Goal: Task Accomplishment & Management: Complete application form

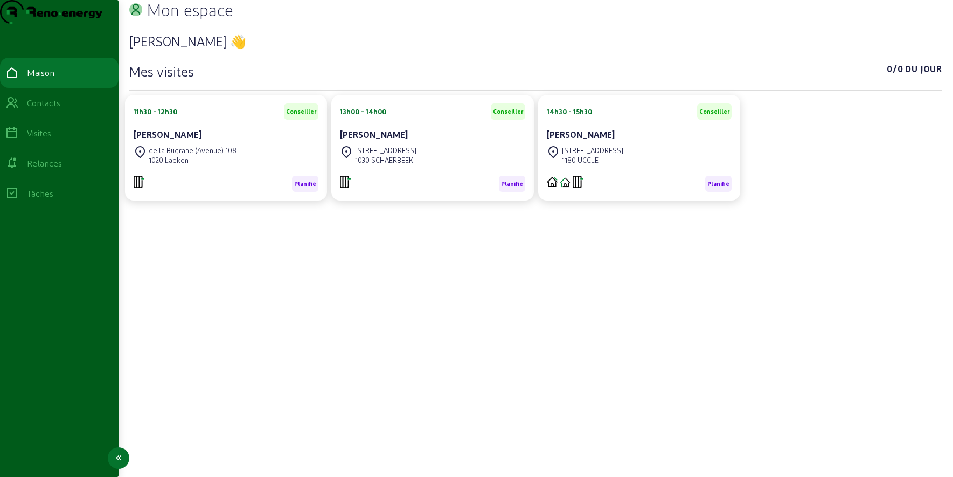
click at [18, 109] on icon at bounding box center [11, 102] width 13 height 13
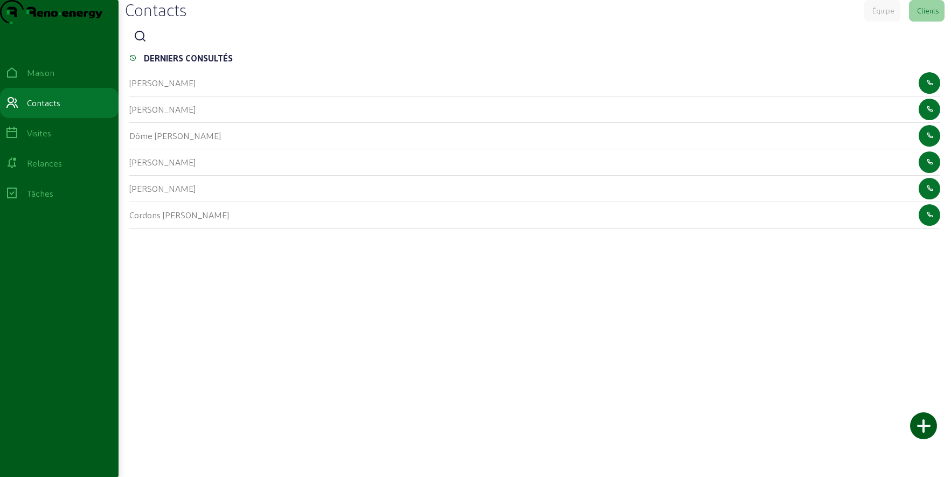
click at [145, 43] on icon at bounding box center [140, 36] width 13 height 13
click at [170, 44] on input at bounding box center [199, 37] width 97 height 13
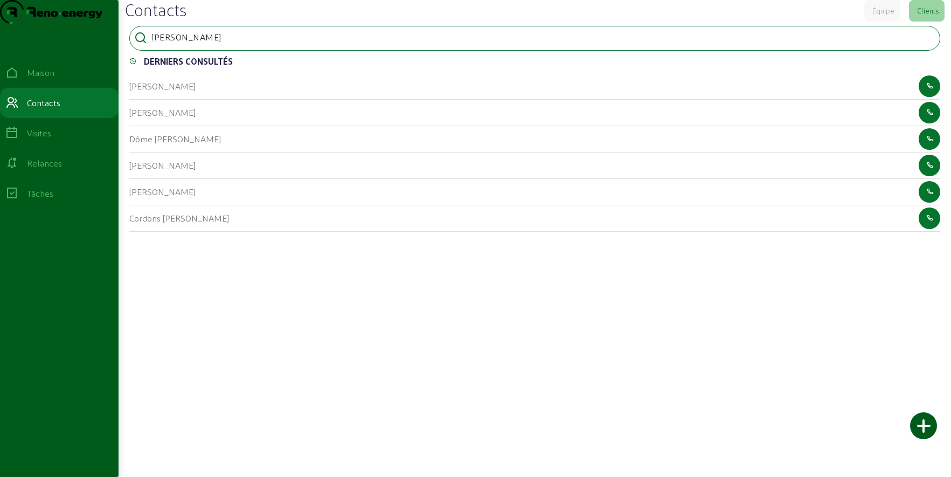
type input "[PERSON_NAME]"
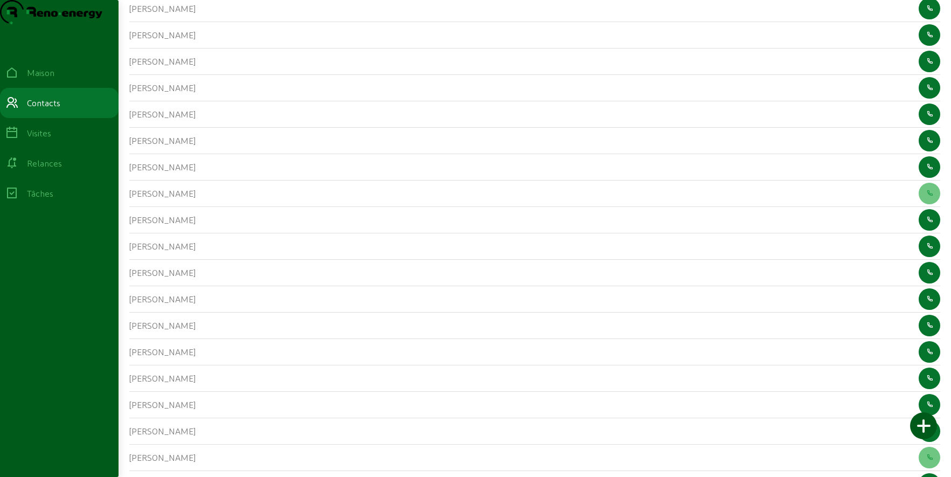
scroll to position [662, 0]
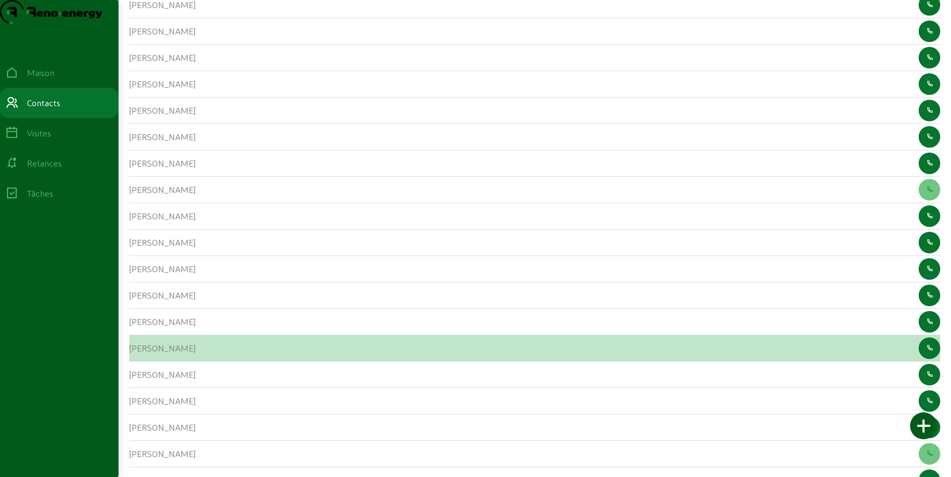
click at [155, 355] on div "[PERSON_NAME]" at bounding box center [162, 348] width 66 height 13
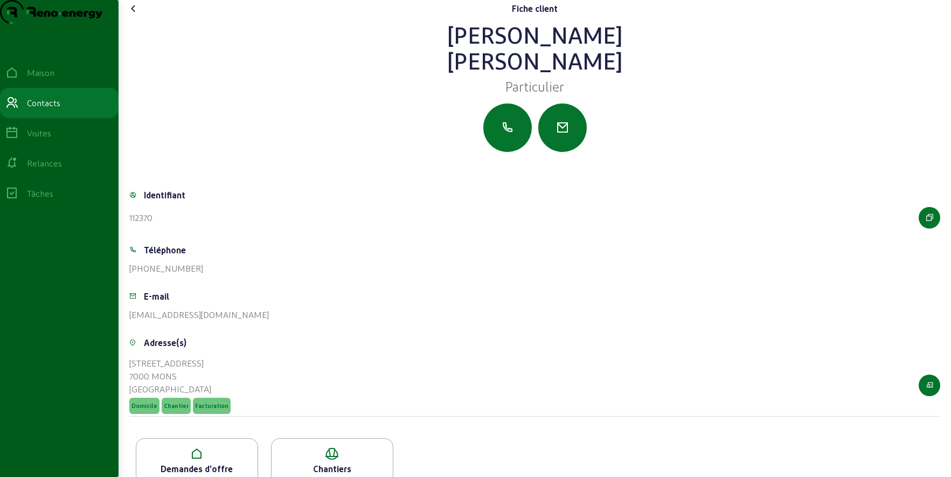
scroll to position [42, 0]
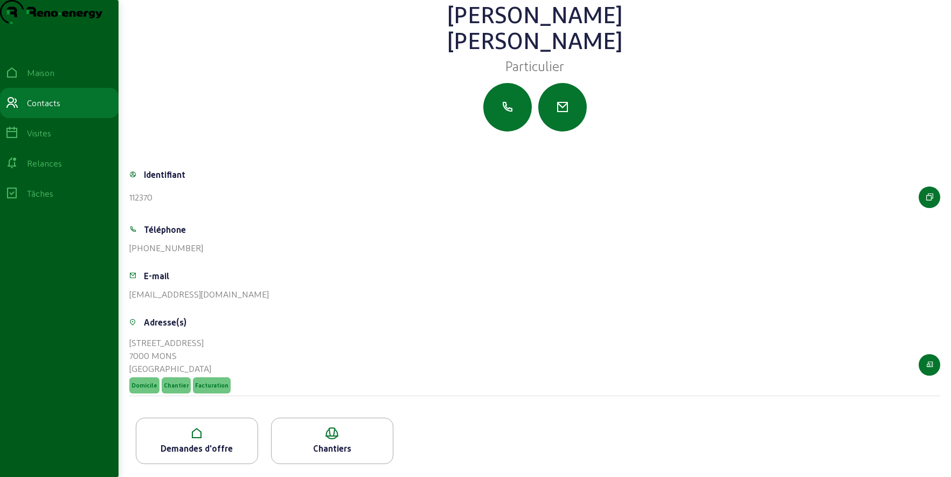
click at [165, 437] on icon at bounding box center [196, 433] width 121 height 13
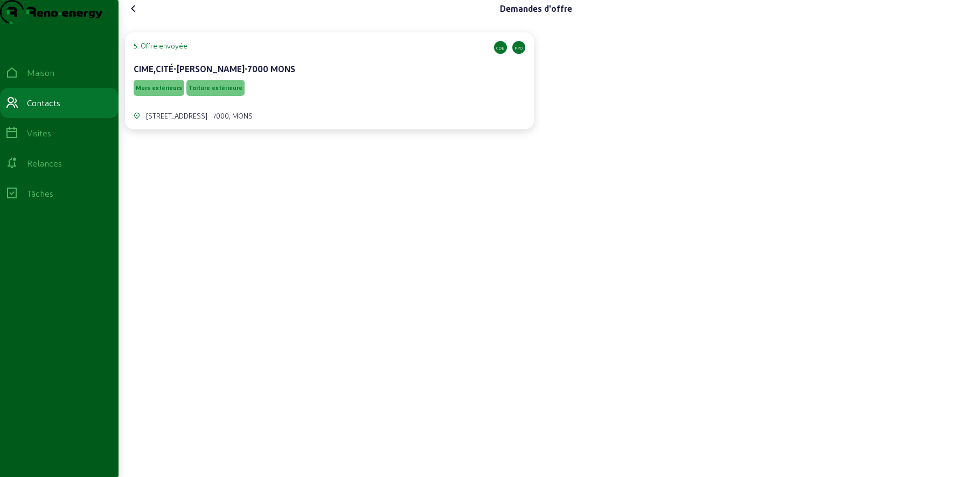
click at [288, 98] on div "Murs extérieurs Toiture extérieure" at bounding box center [330, 88] width 392 height 20
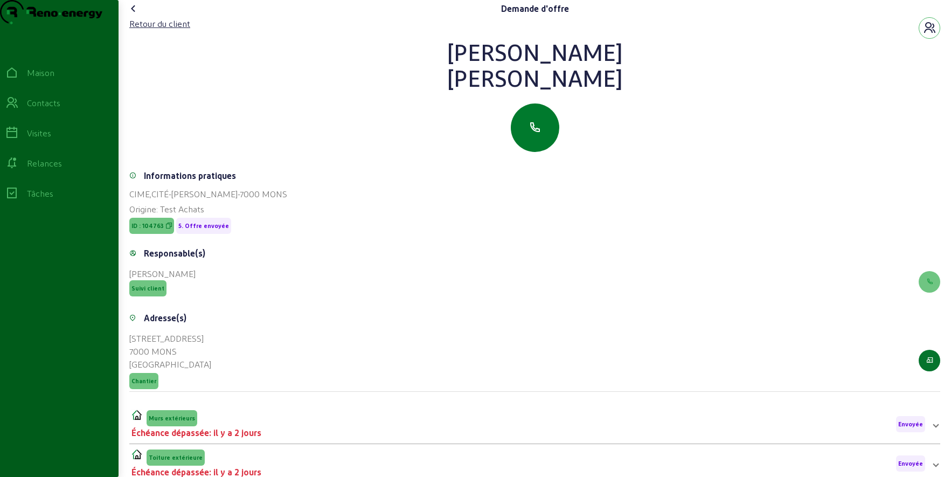
click at [526, 152] on button "button" at bounding box center [535, 127] width 48 height 48
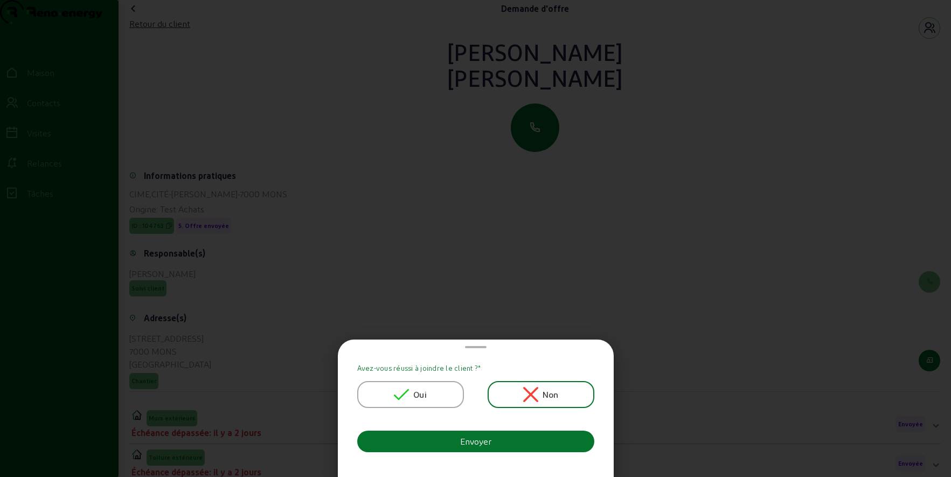
click at [396, 383] on div "Oui" at bounding box center [410, 394] width 107 height 27
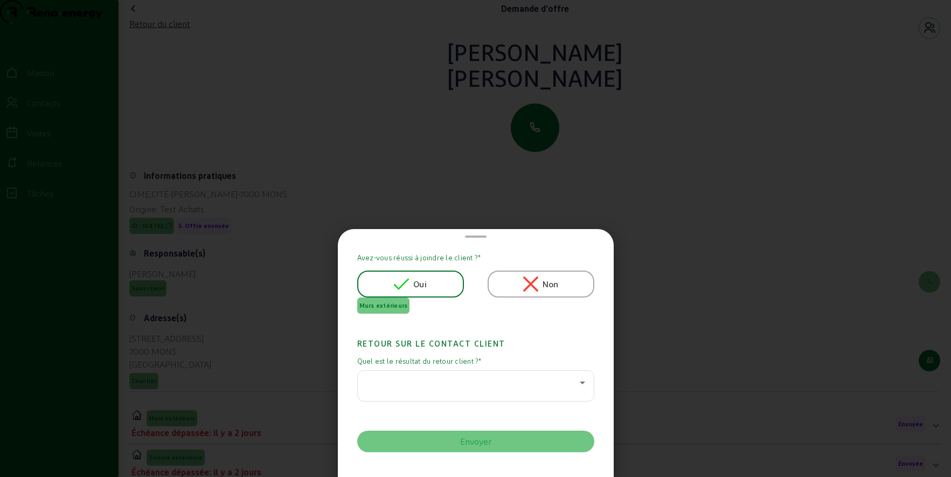
click at [419, 374] on div at bounding box center [475, 386] width 219 height 30
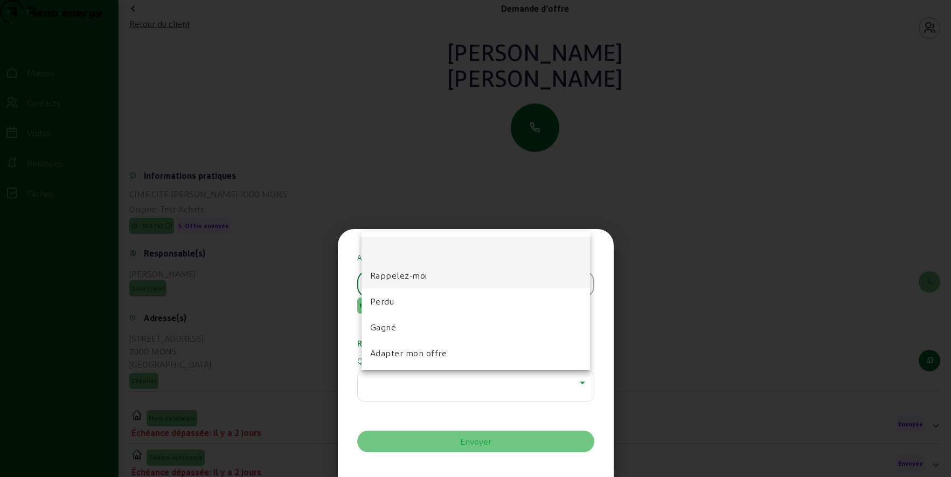
click at [395, 276] on font "Rappelez-moi" at bounding box center [398, 275] width 57 height 10
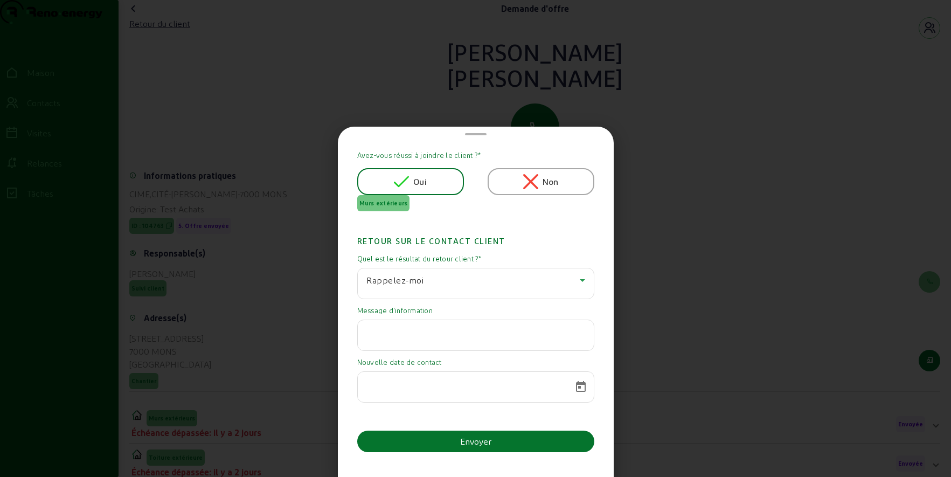
click at [435, 333] on input "text" at bounding box center [475, 331] width 219 height 13
paste input "[PERSON_NAME] essayer d'y [PERSON_NAME] suite rapidement mais je voudrais d'abo…"
type input "[PERSON_NAME] essayer d'y [PERSON_NAME] suite rapidement mais je voudrais d'abo…"
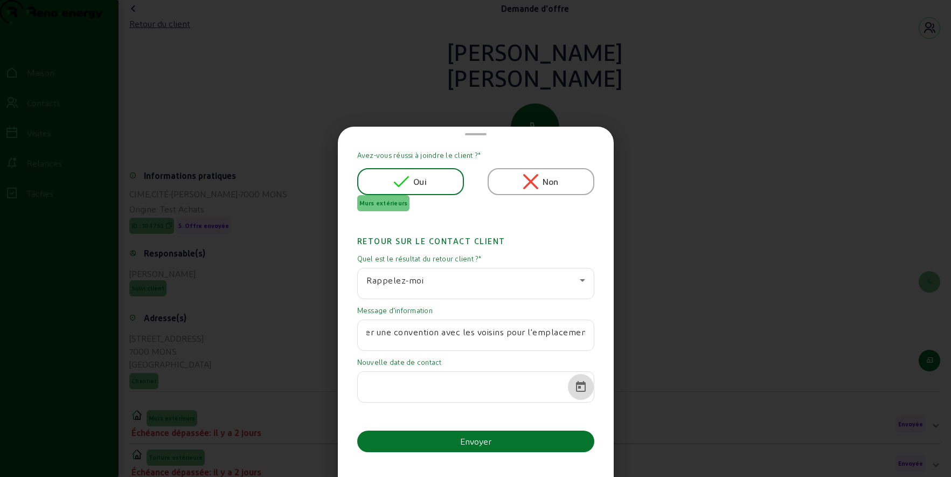
scroll to position [0, 0]
click at [576, 384] on span "Calendrier ouvert" at bounding box center [581, 387] width 26 height 26
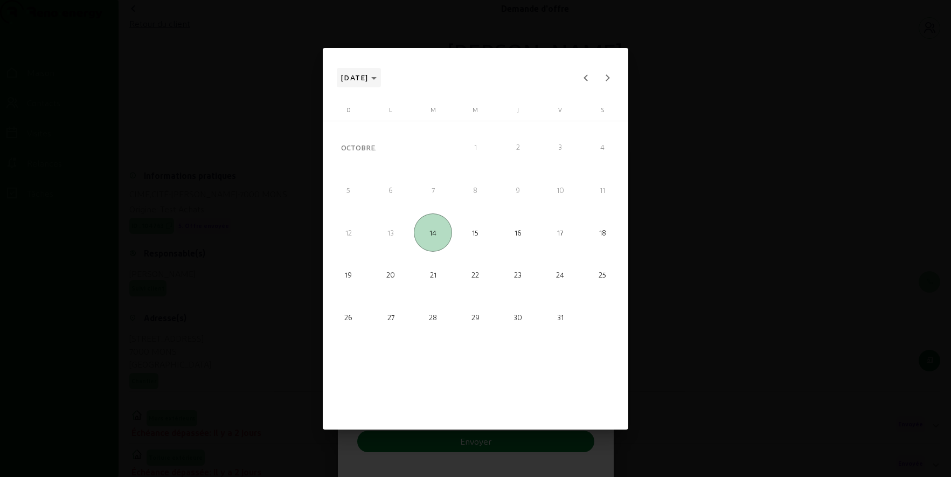
click at [377, 79] on polygon "Choisissez le mois et l'année" at bounding box center [373, 78] width 5 height 3
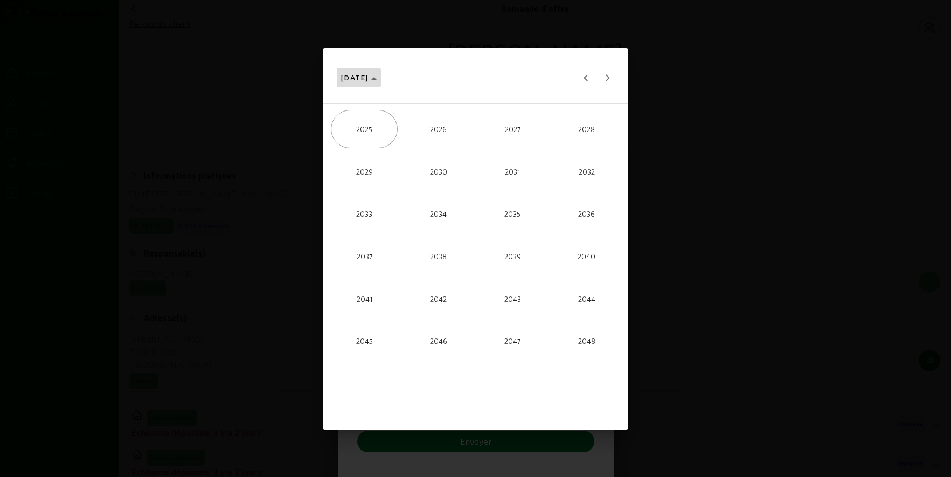
click at [377, 79] on polygon "Choose date" at bounding box center [373, 78] width 5 height 3
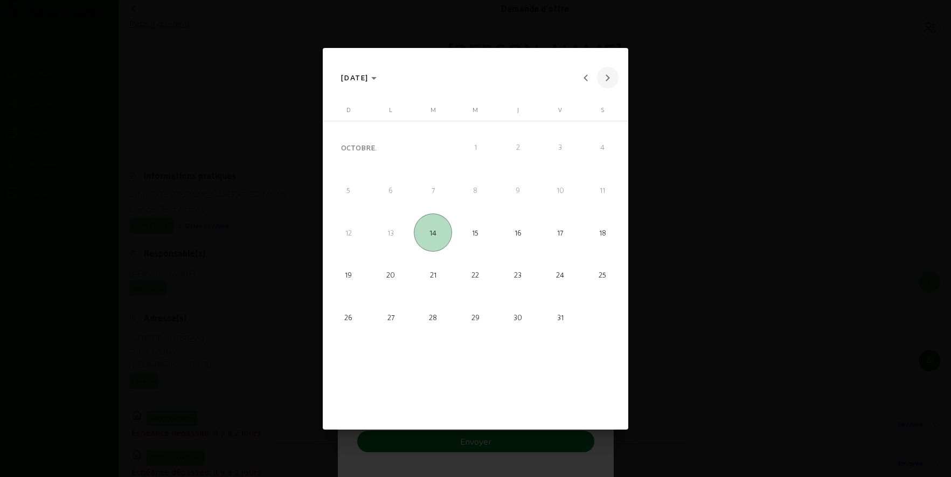
click at [608, 79] on button "Next month" at bounding box center [608, 78] width 22 height 22
click at [468, 315] on span "24" at bounding box center [475, 317] width 38 height 38
type input "[DATE]"
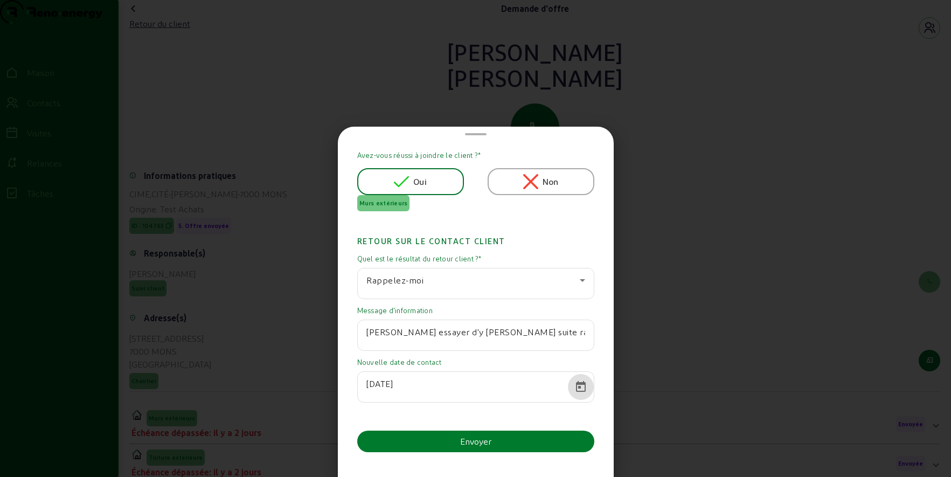
click at [446, 440] on button "Envoyer" at bounding box center [475, 441] width 237 height 22
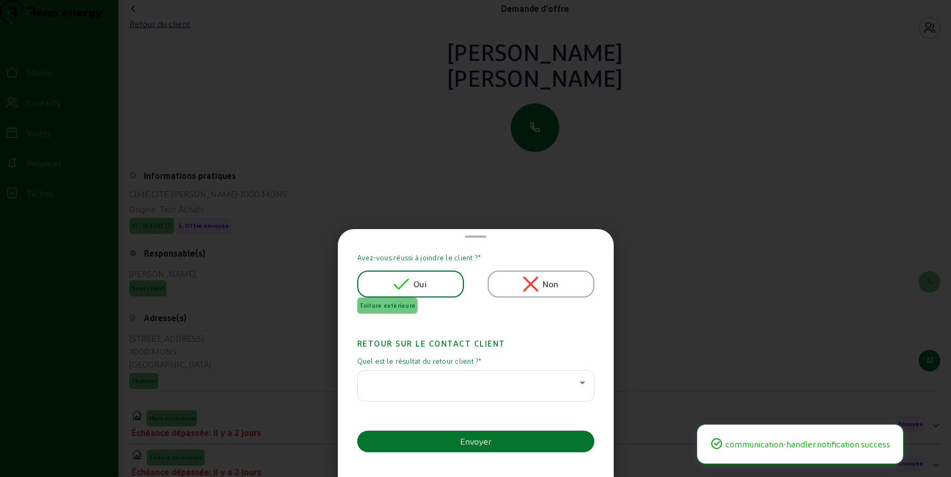
click at [460, 373] on div at bounding box center [475, 386] width 219 height 30
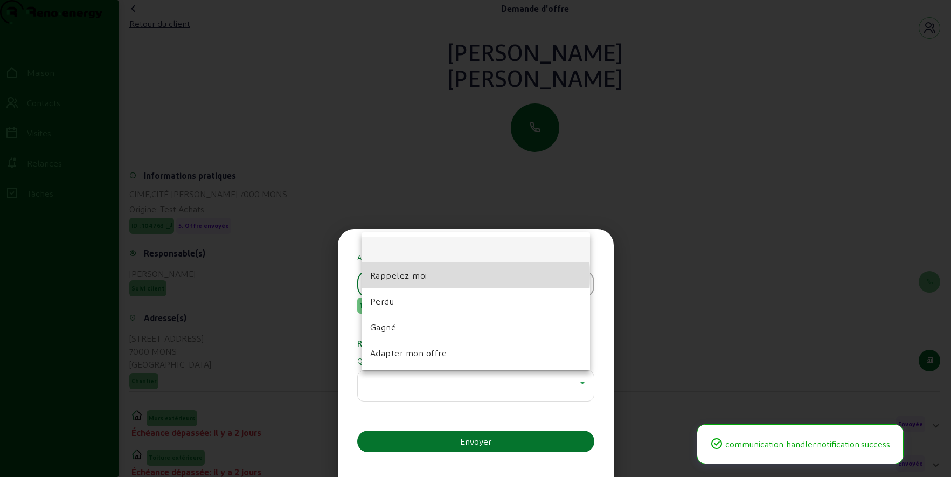
click at [428, 275] on mat-option "Rappelez-moi" at bounding box center [476, 275] width 228 height 26
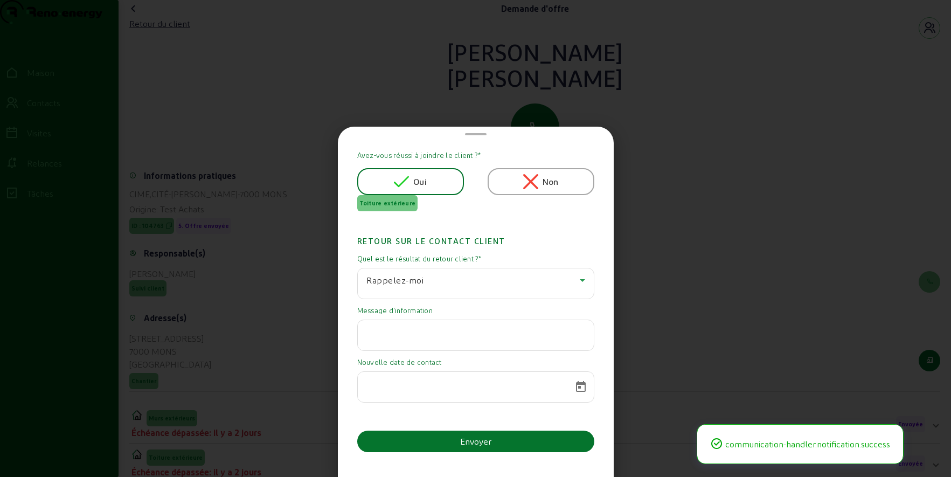
click at [415, 332] on input "text" at bounding box center [475, 331] width 219 height 13
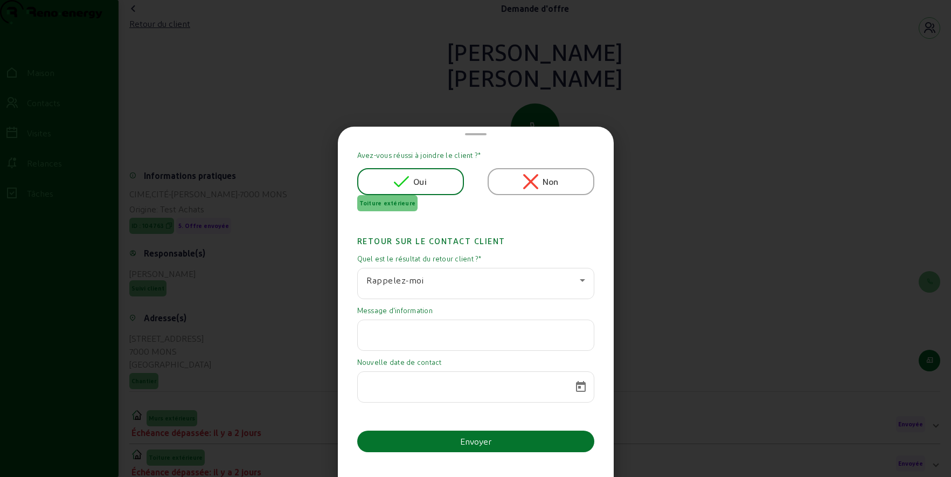
paste input "[PERSON_NAME] essayer d'y [PERSON_NAME] suite rapidement mais je voudrais d'abo…"
type input "[PERSON_NAME] essayer d'y [PERSON_NAME] suite rapidement mais je voudrais d'abo…"
click at [578, 385] on span "Calendrier ouvert" at bounding box center [581, 387] width 26 height 26
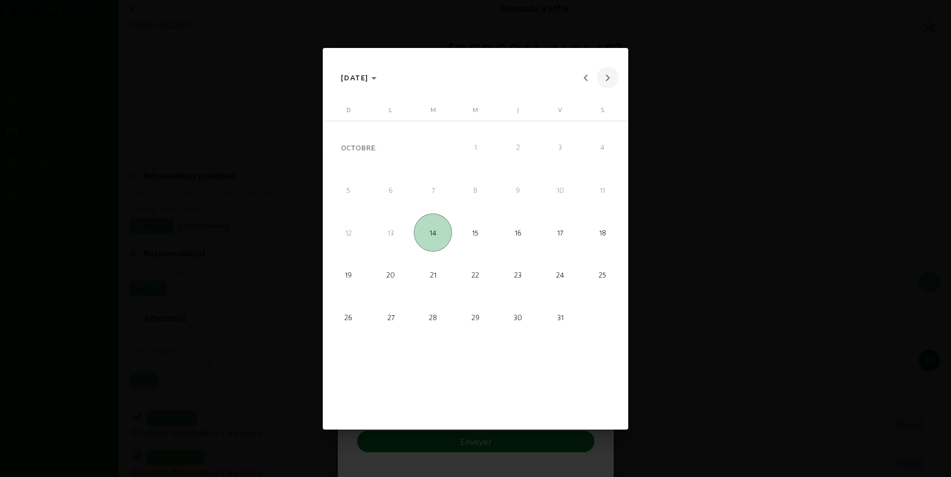
click at [607, 74] on button "Mois prochain" at bounding box center [608, 78] width 22 height 22
click at [522, 316] on span "25" at bounding box center [518, 317] width 38 height 38
type input "[DATE]"
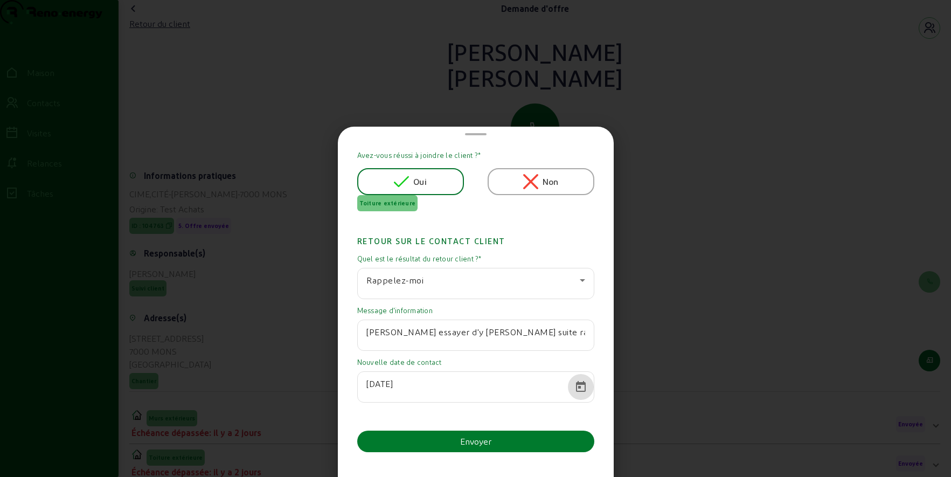
click at [453, 440] on button "Envoyer" at bounding box center [475, 441] width 237 height 22
